Goal: Task Accomplishment & Management: Manage account settings

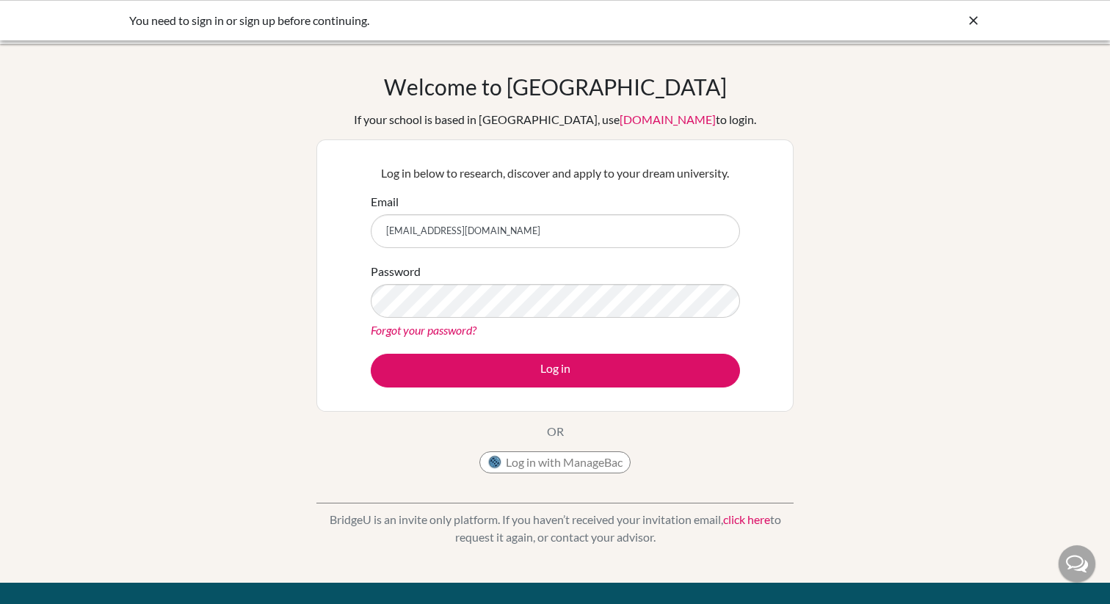
click at [371, 354] on button "Log in" at bounding box center [555, 371] width 369 height 34
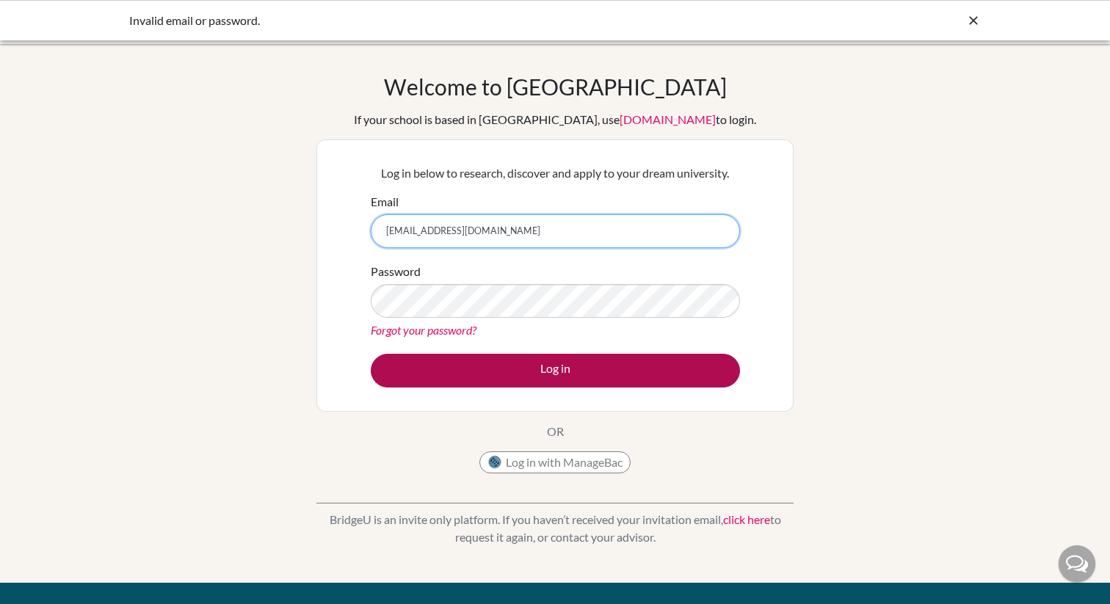
paste input "speedBridgingU2success"
type input "[EMAIL_ADDRESS][DOMAIN_NAME]"
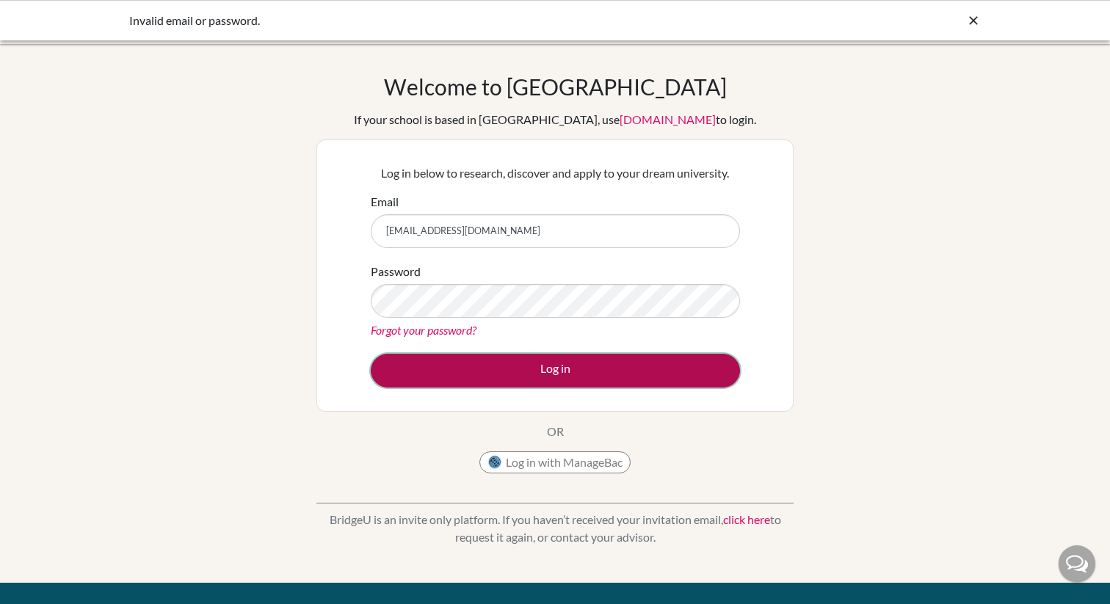
click at [526, 372] on button "Log in" at bounding box center [555, 371] width 369 height 34
